Goal: Transaction & Acquisition: Purchase product/service

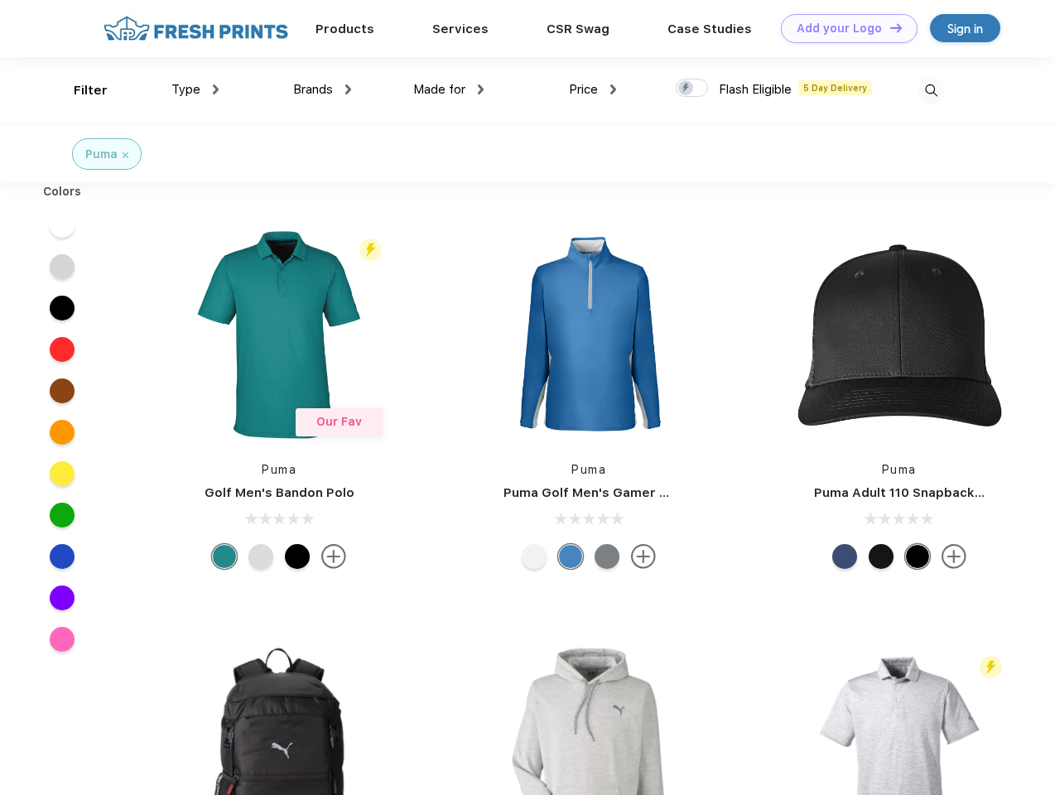
scroll to position [1, 0]
click at [843, 28] on link "Add your Logo Design Tool" at bounding box center [849, 28] width 137 height 29
click at [0, 0] on div "Design Tool" at bounding box center [0, 0] width 0 height 0
click at [888, 27] on link "Add your Logo Design Tool" at bounding box center [849, 28] width 137 height 29
click at [79, 90] on div "Filter" at bounding box center [91, 90] width 34 height 19
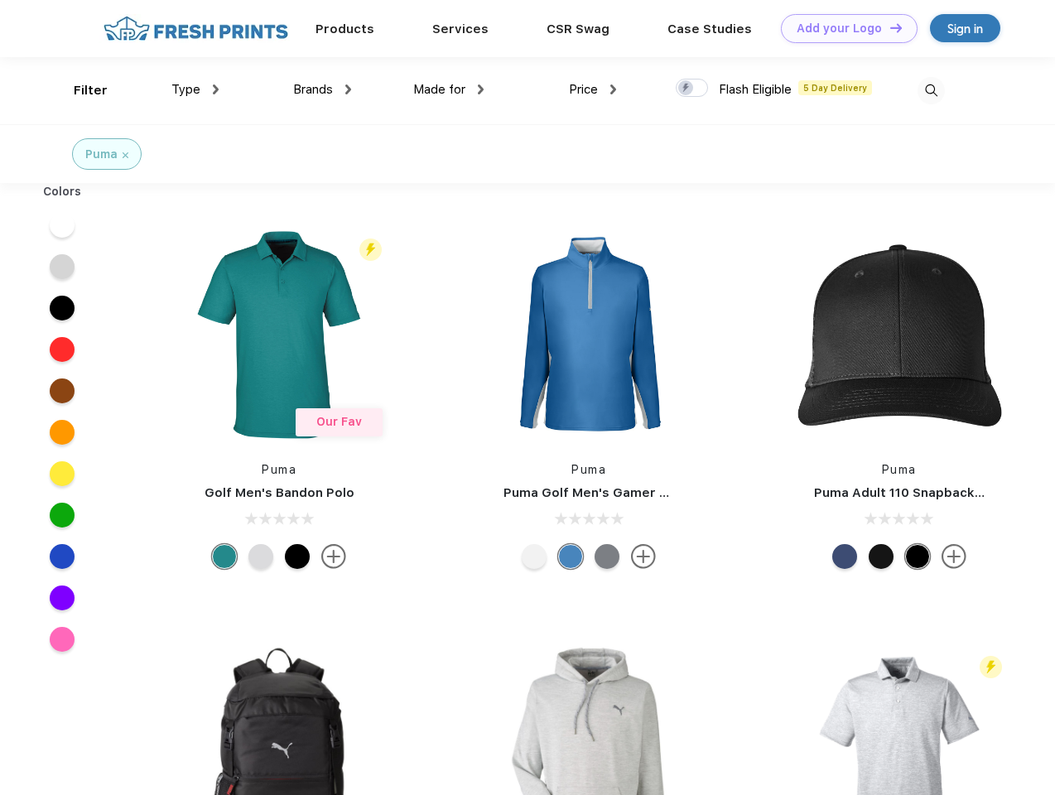
click at [195, 89] on span "Type" at bounding box center [185, 89] width 29 height 15
click at [322, 89] on span "Brands" at bounding box center [313, 89] width 40 height 15
click at [449, 89] on span "Made for" at bounding box center [439, 89] width 52 height 15
click at [593, 89] on span "Price" at bounding box center [583, 89] width 29 height 15
click at [692, 89] on div at bounding box center [691, 88] width 32 height 18
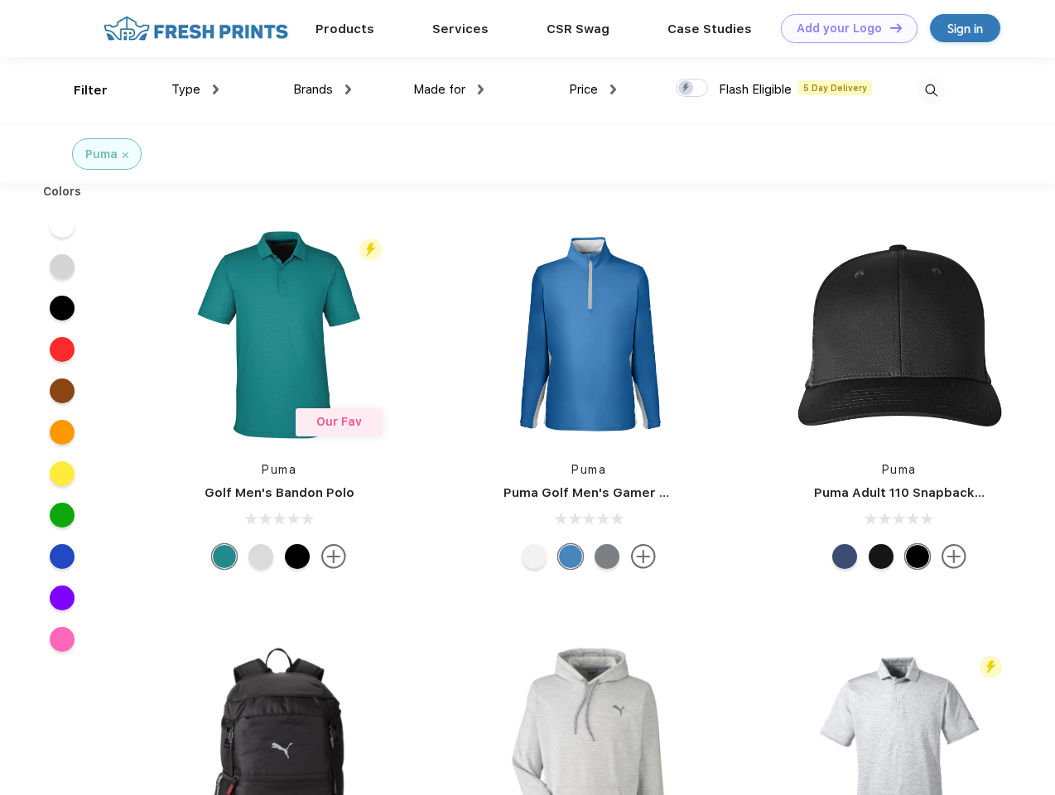
click at [686, 89] on input "checkbox" at bounding box center [680, 83] width 11 height 11
click at [930, 90] on img at bounding box center [930, 90] width 27 height 27
